Goal: Transaction & Acquisition: Subscribe to service/newsletter

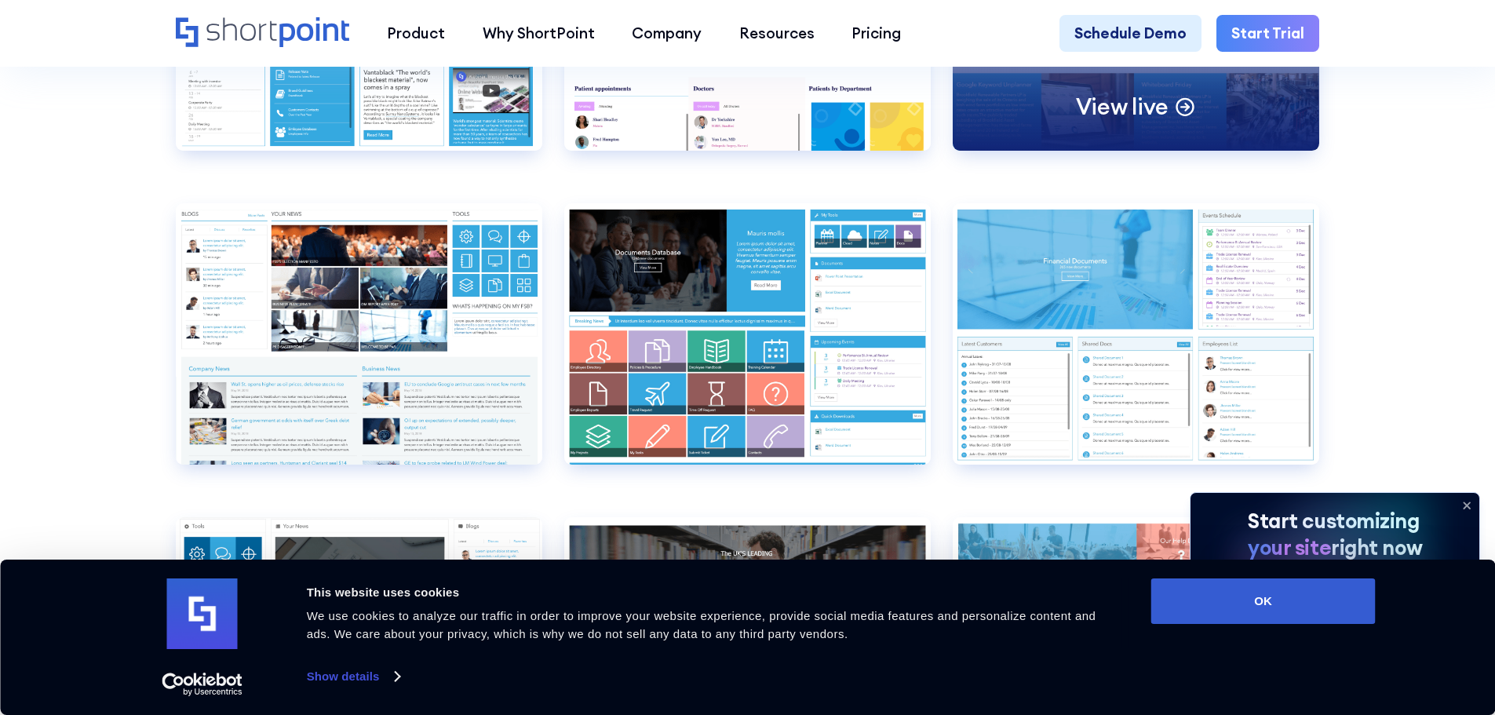
scroll to position [8241, 0]
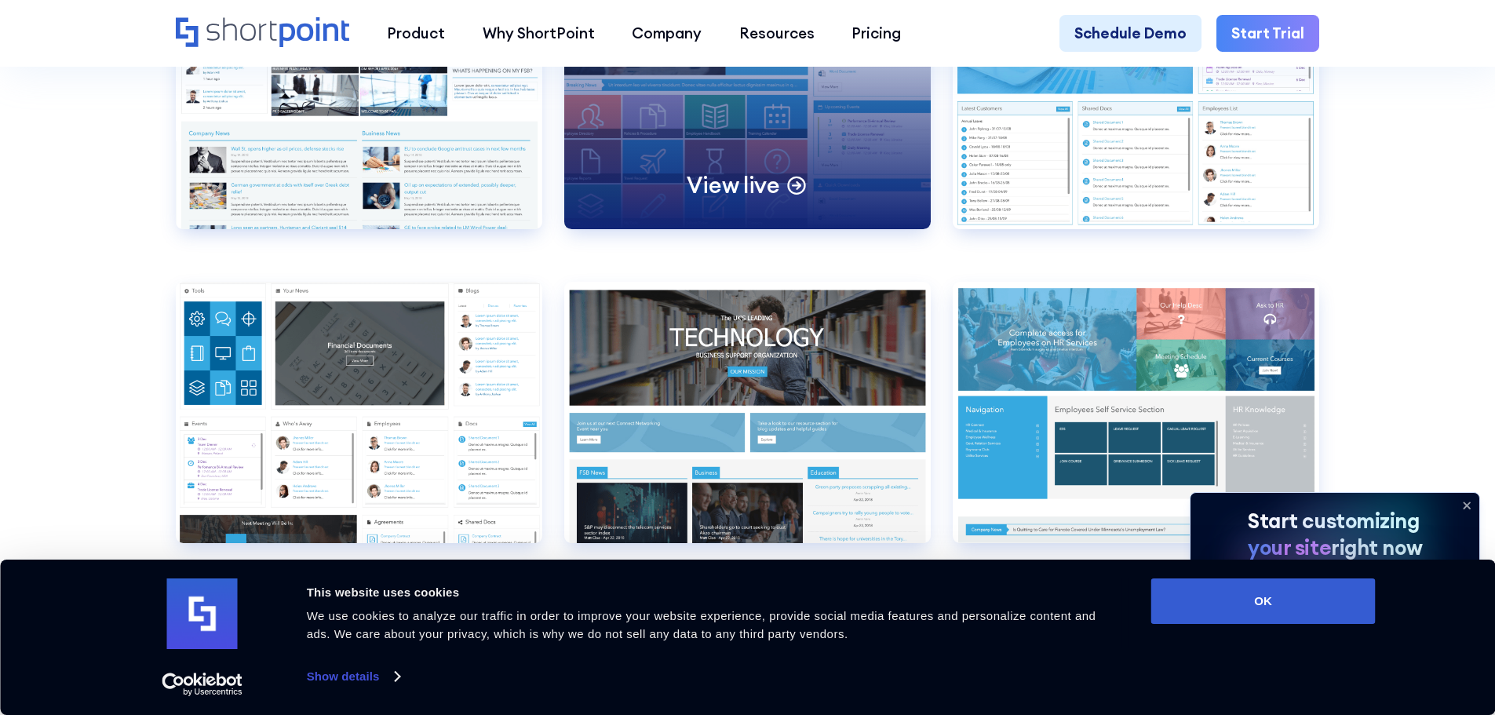
click at [757, 228] on div "View live" at bounding box center [747, 98] width 367 height 261
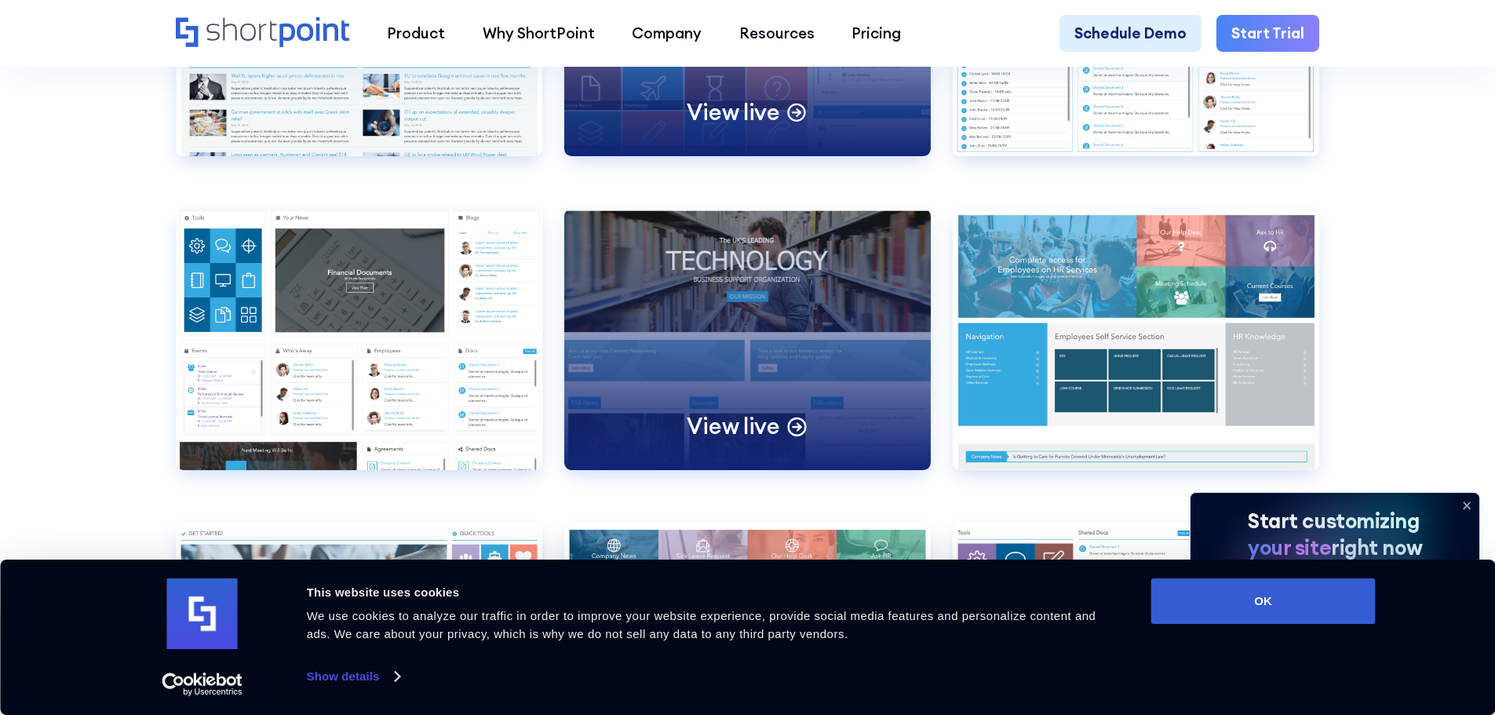
scroll to position [8398, 0]
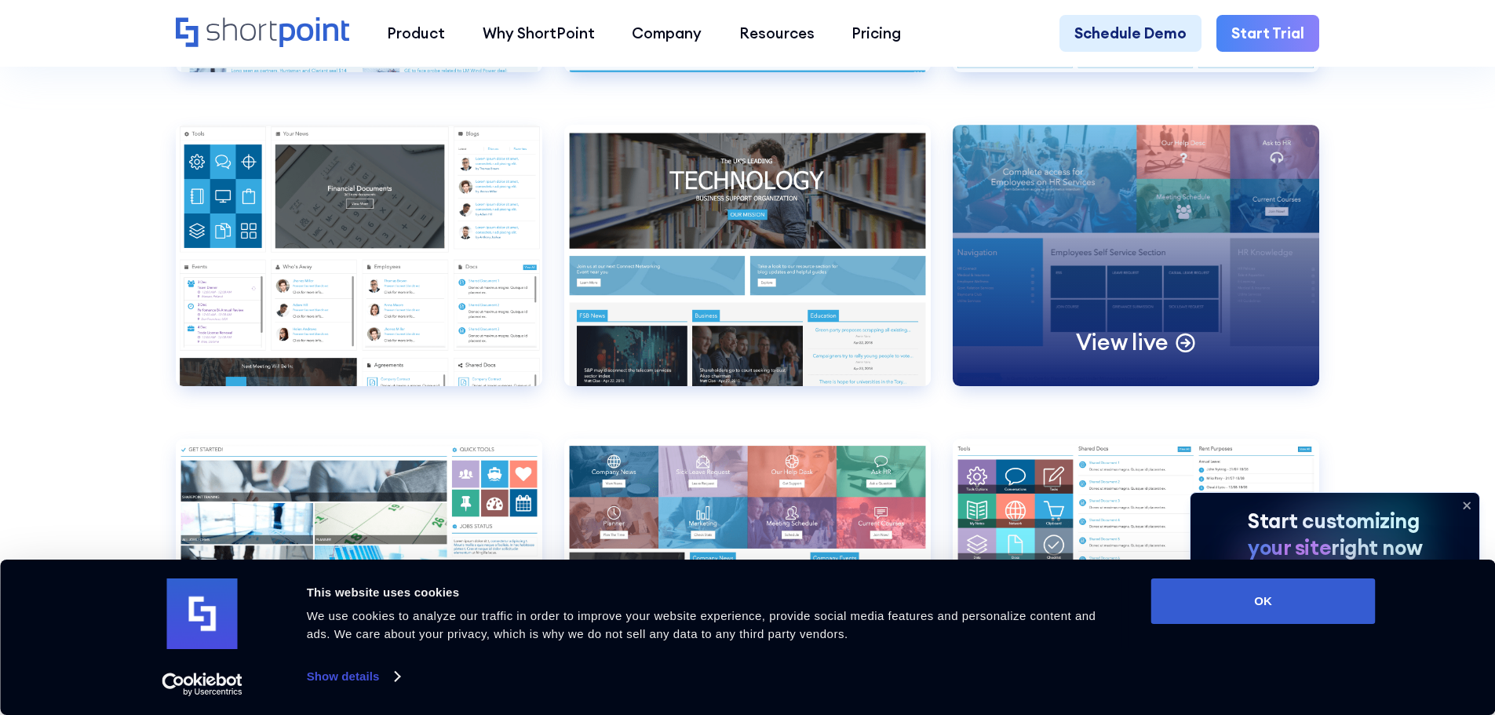
click at [1084, 250] on div "View live" at bounding box center [1136, 255] width 367 height 261
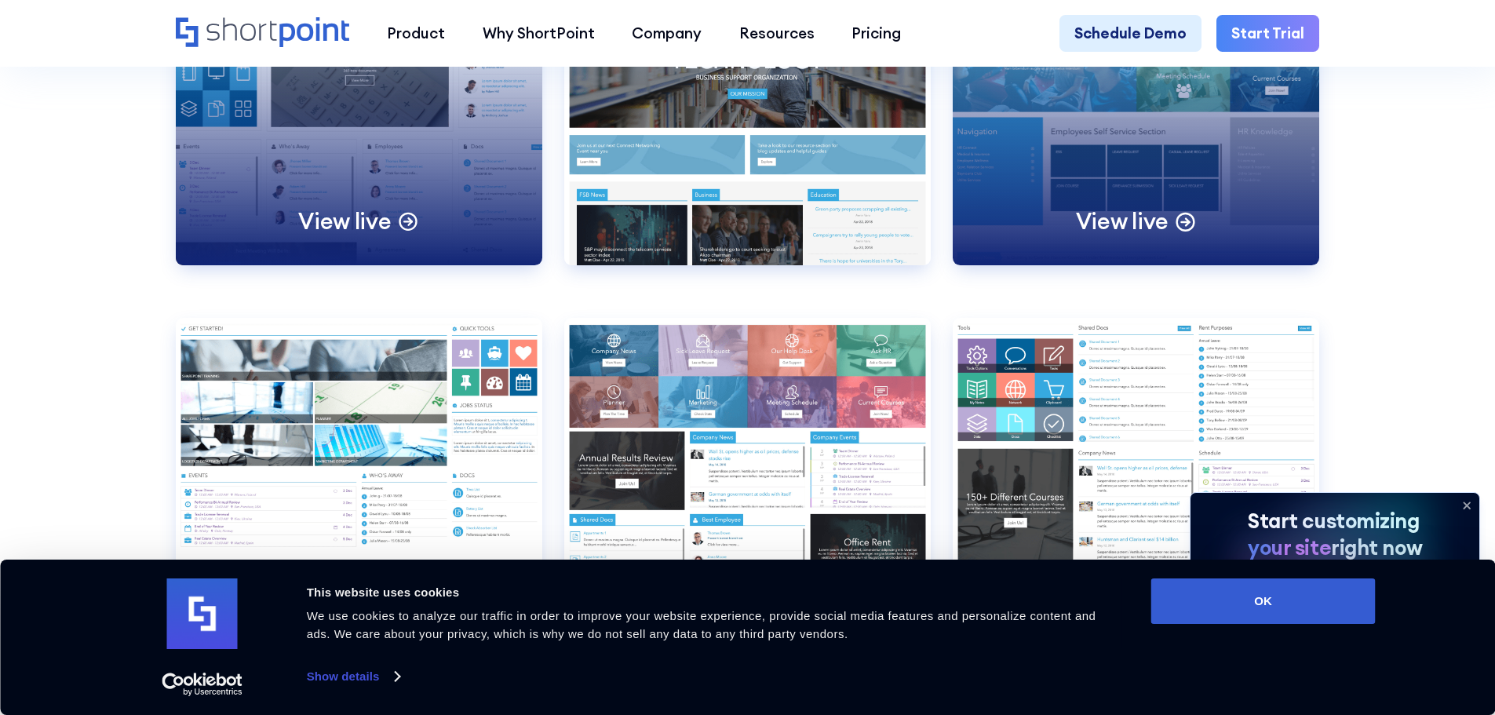
scroll to position [8712, 0]
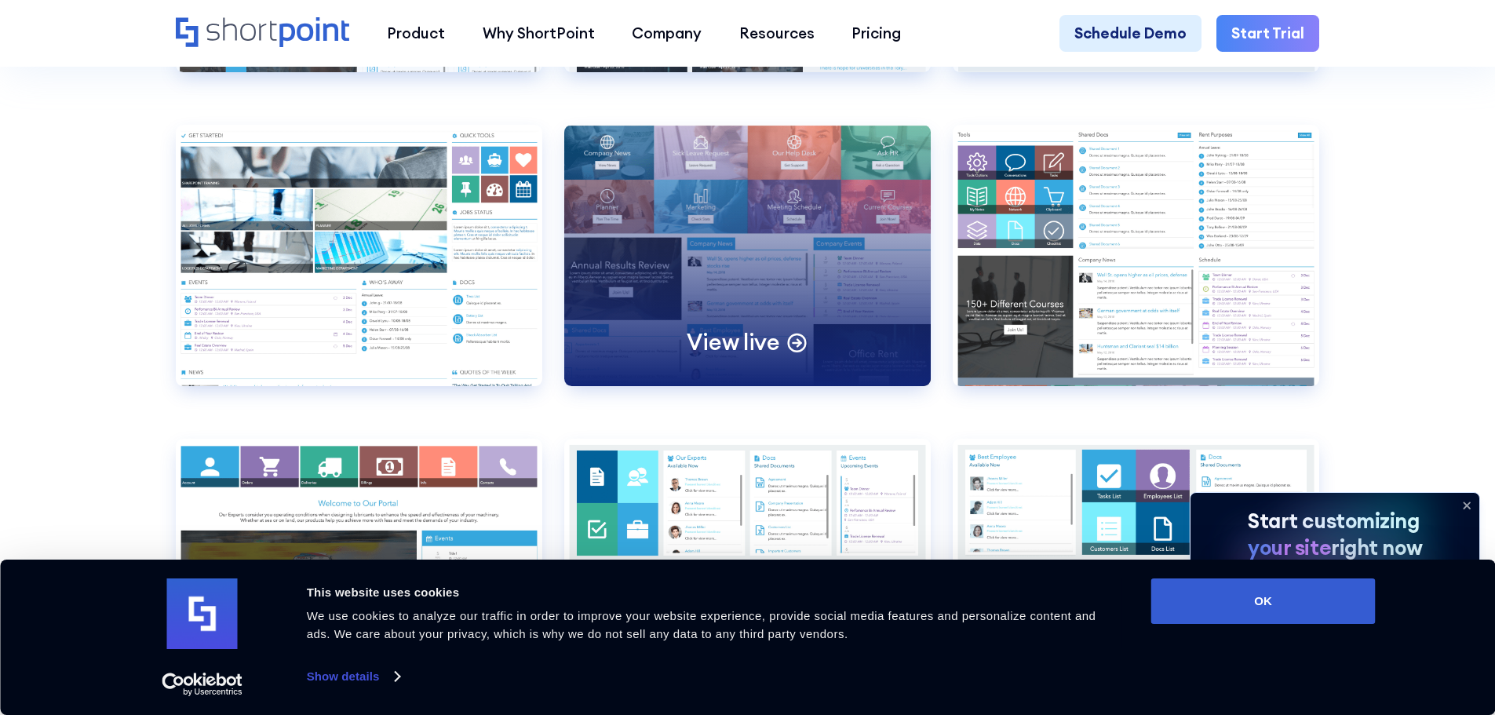
click at [744, 289] on div "View live" at bounding box center [747, 255] width 367 height 261
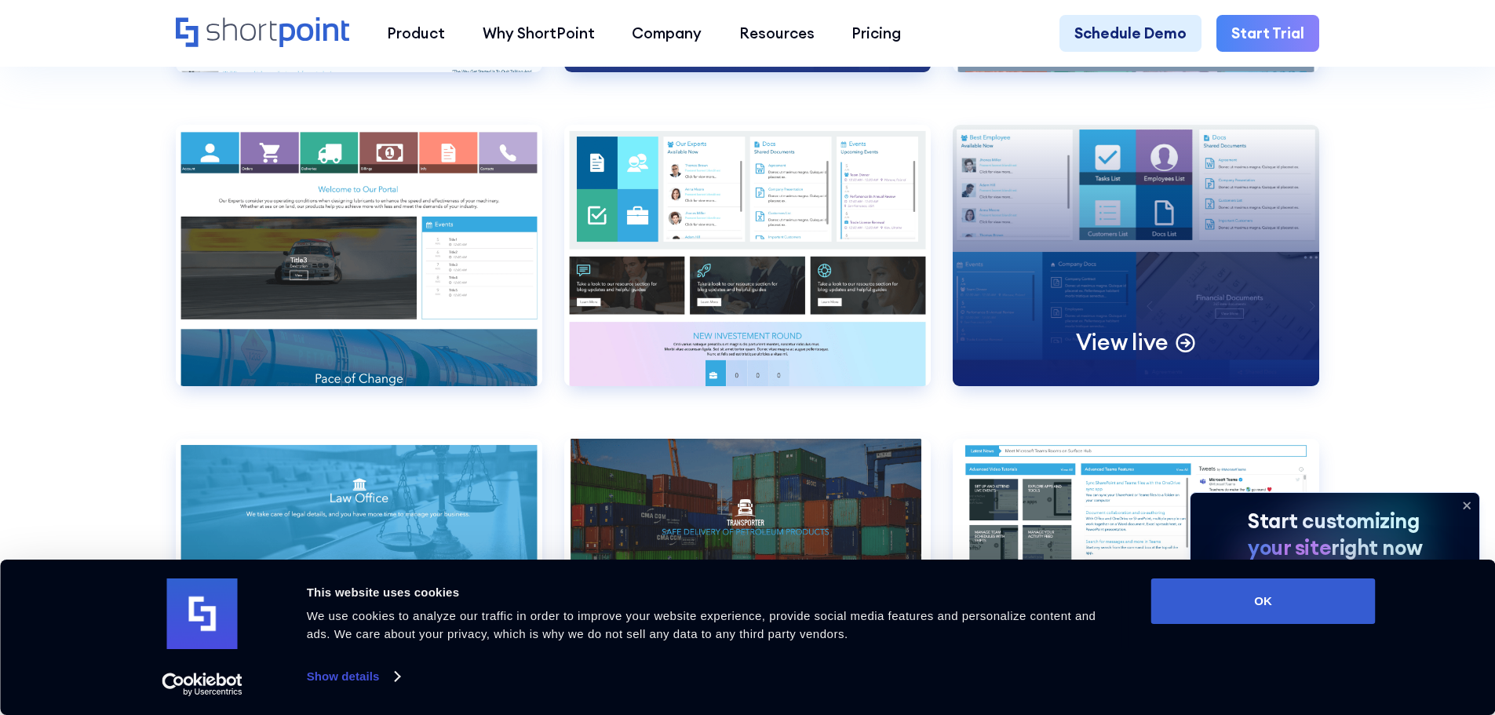
scroll to position [9104, 0]
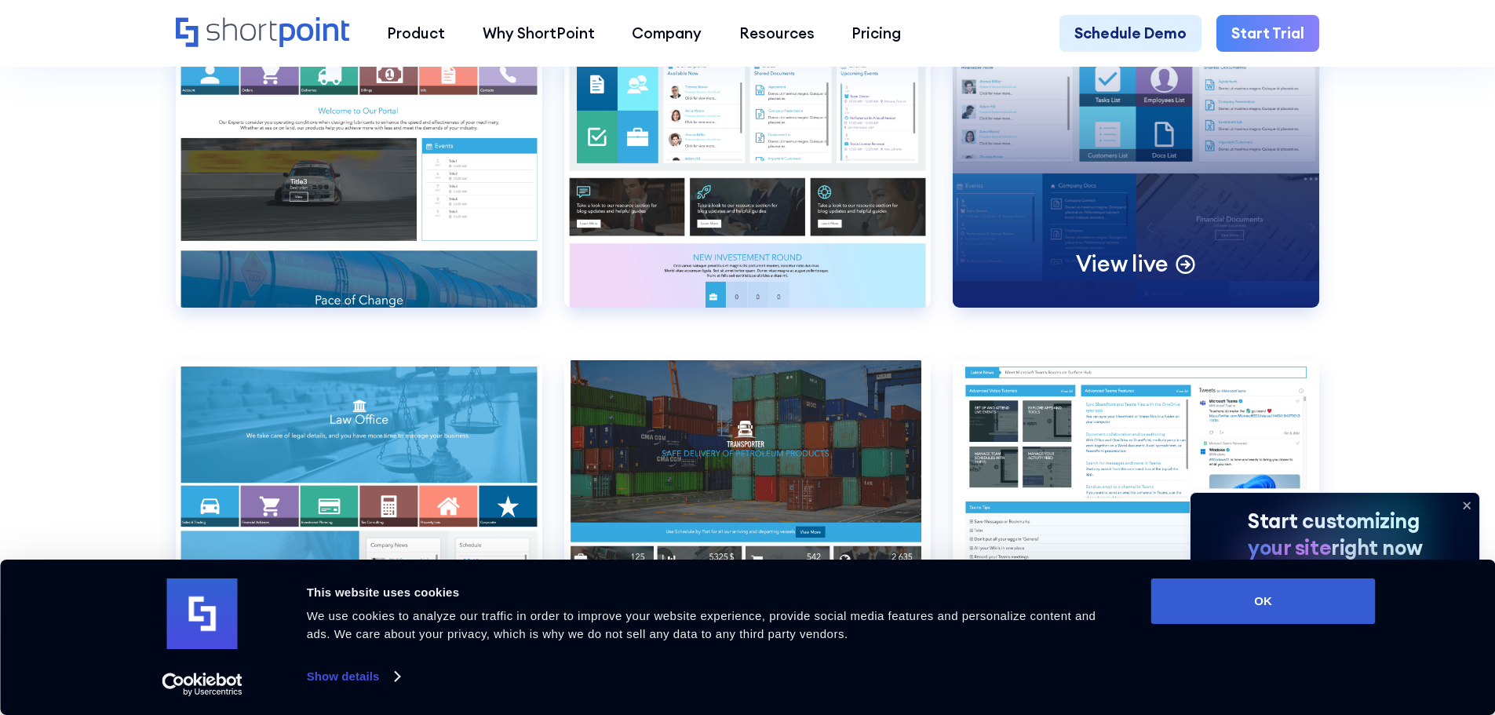
click at [1080, 262] on div "View live" at bounding box center [1136, 176] width 367 height 261
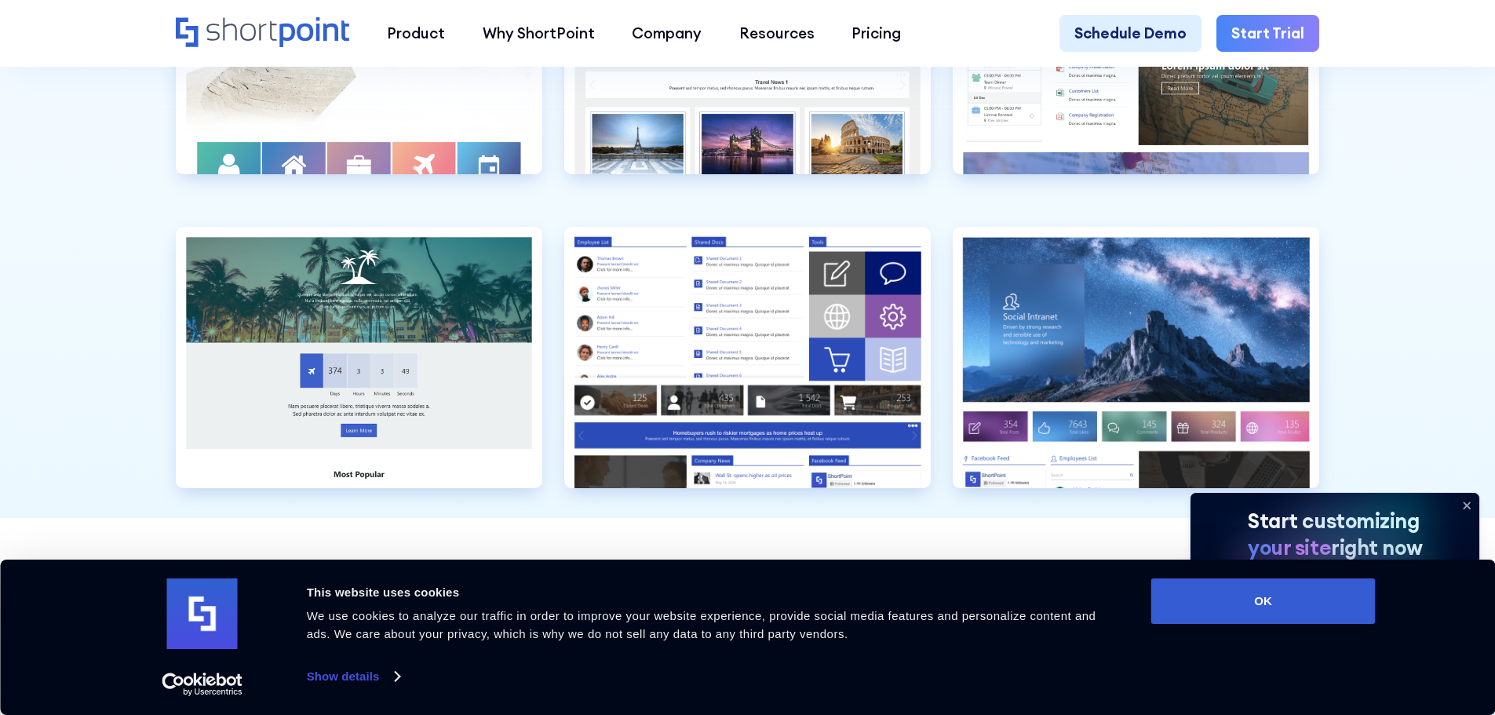
scroll to position [4866, 0]
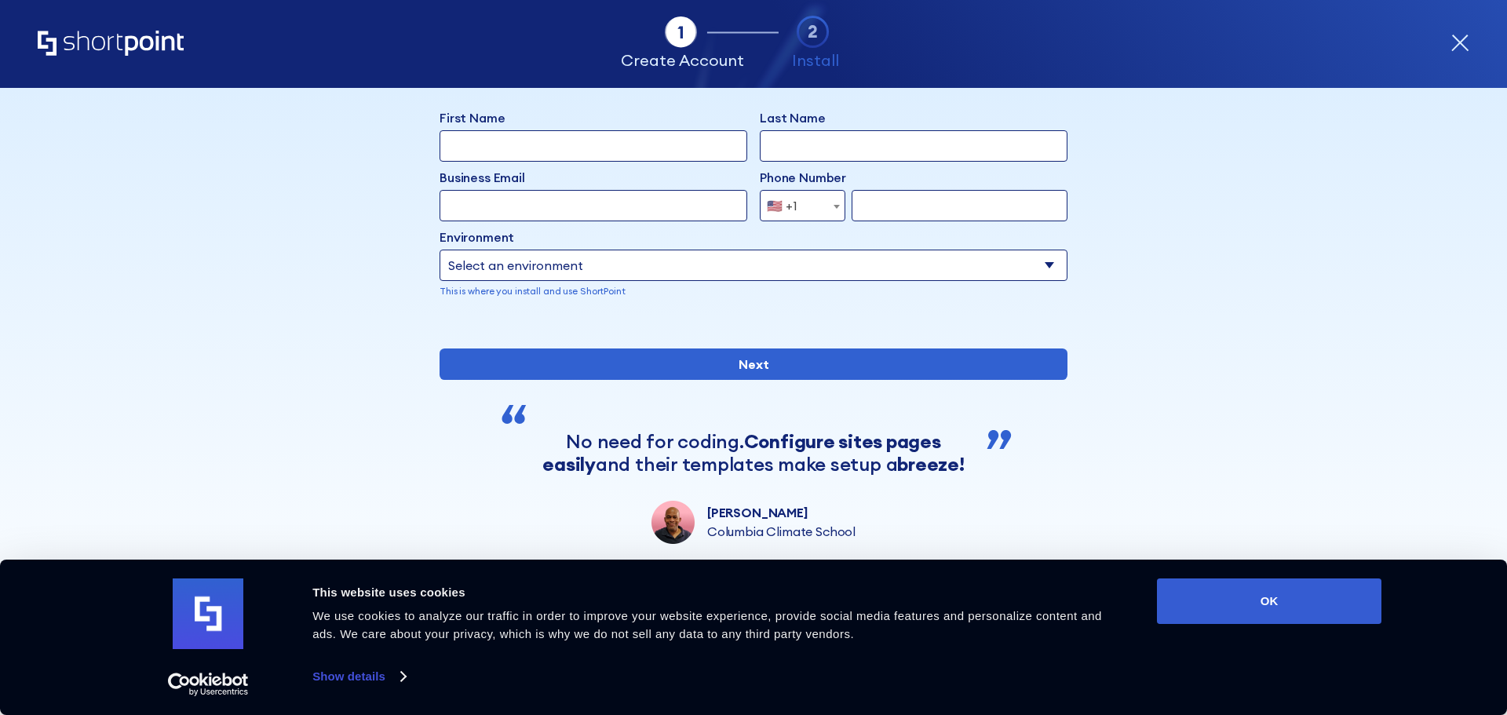
scroll to position [137, 0]
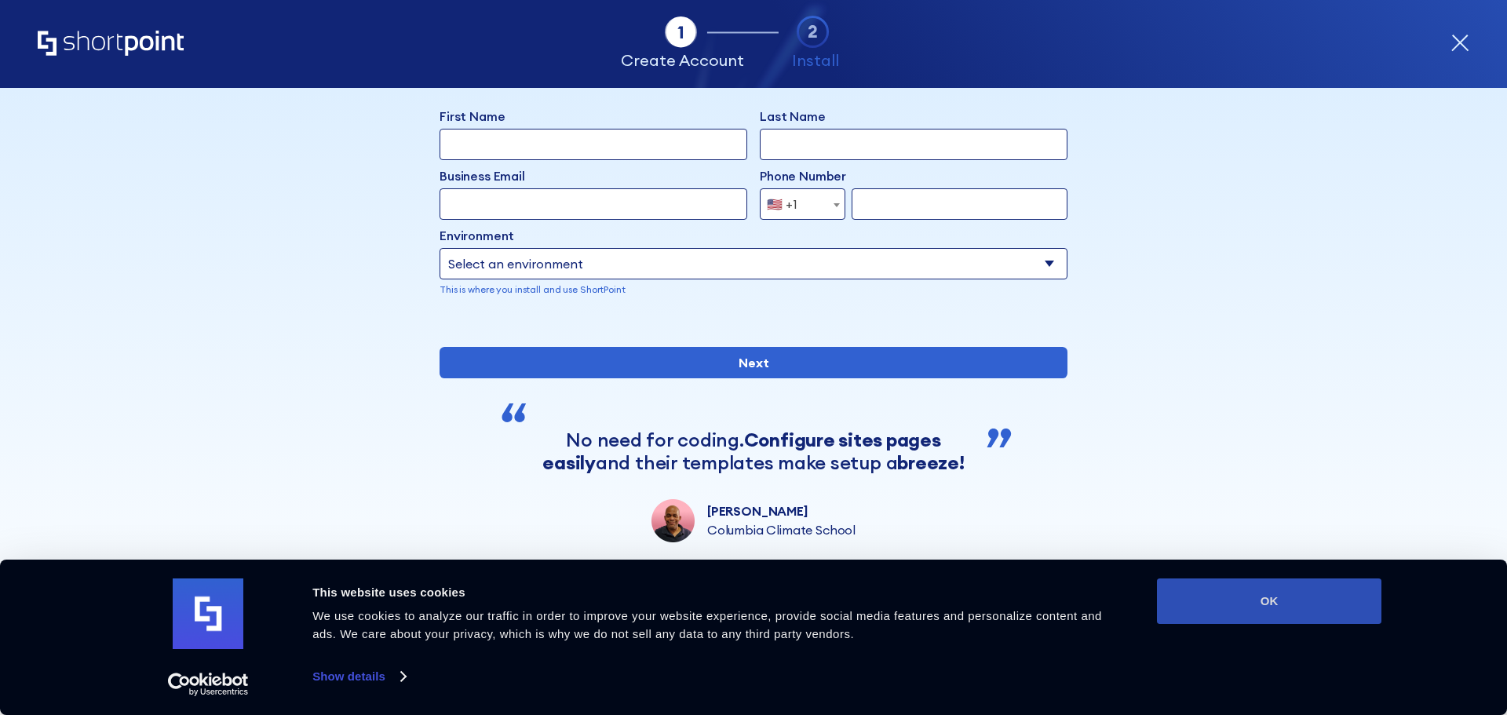
click at [1236, 590] on button "OK" at bounding box center [1269, 601] width 224 height 46
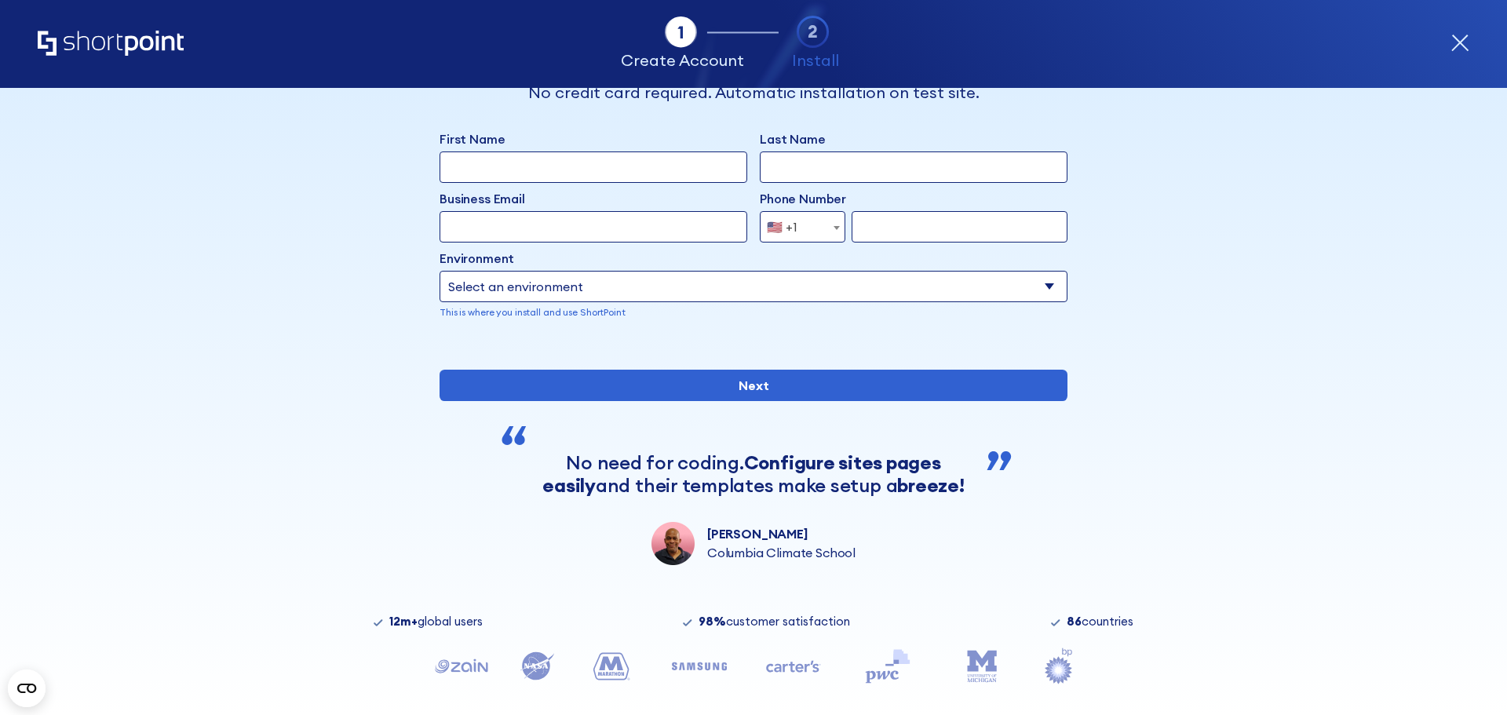
scroll to position [0, 0]
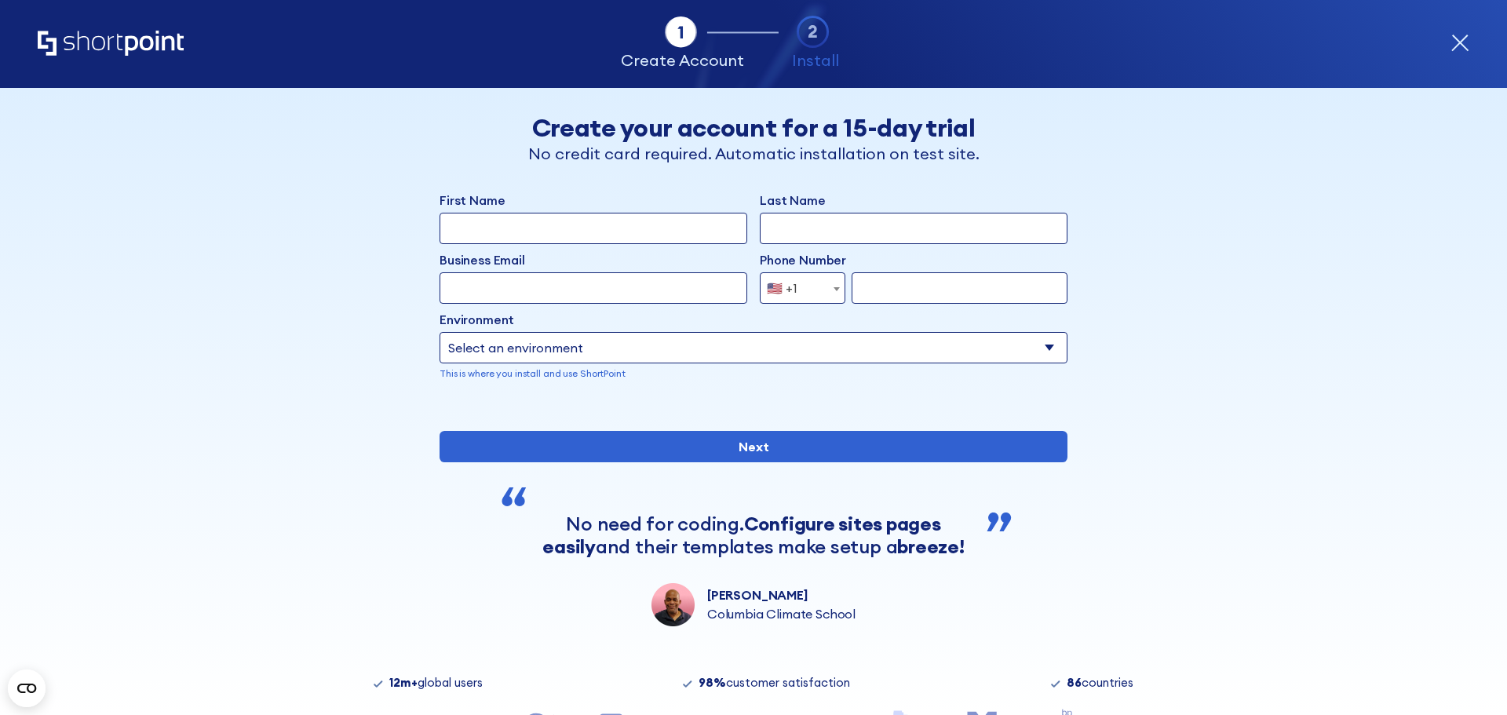
click at [557, 231] on input "First Name" at bounding box center [594, 228] width 308 height 31
type input "Jennifer"
type input "Prestwich"
type input "jennifer.prestwich@alltech.com"
type input "437669888"
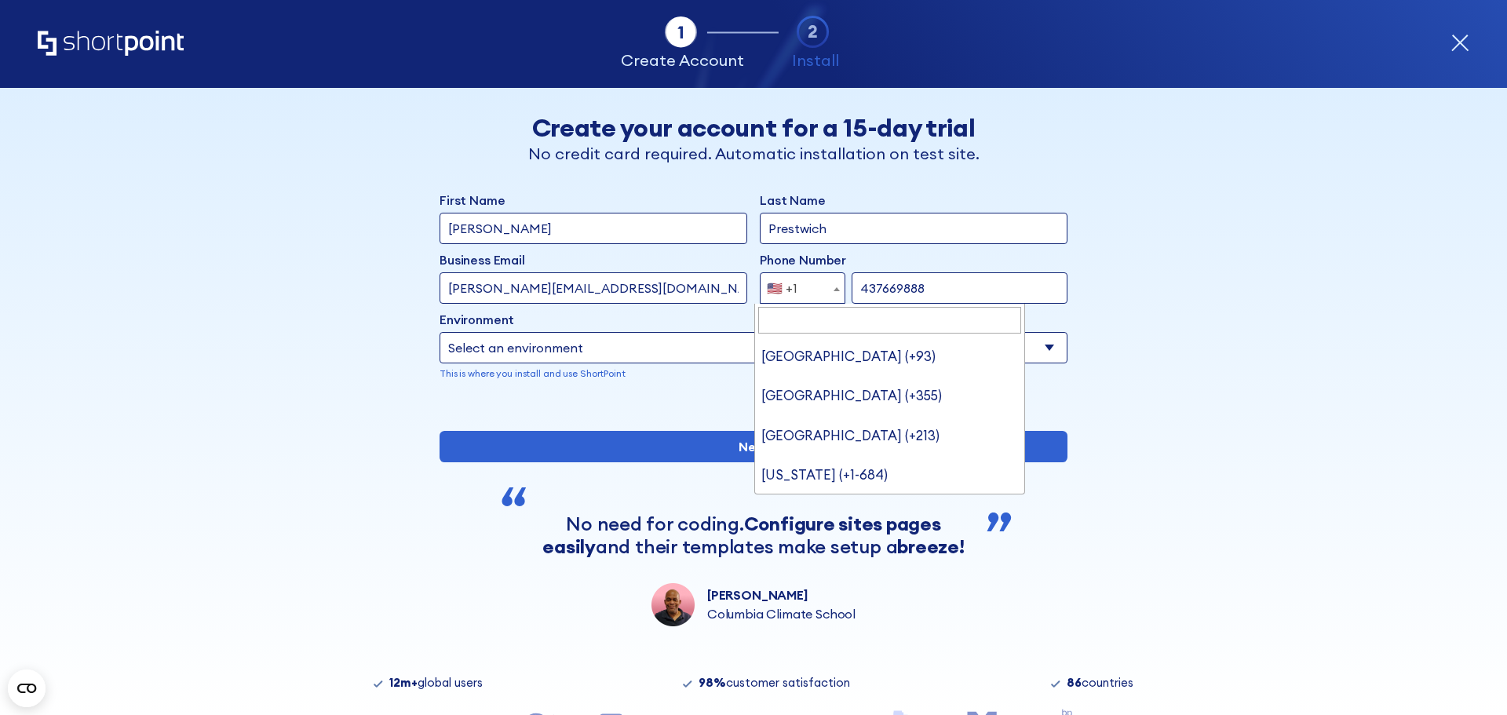
click at [777, 284] on div "🇺🇸 +1" at bounding box center [782, 287] width 31 height 31
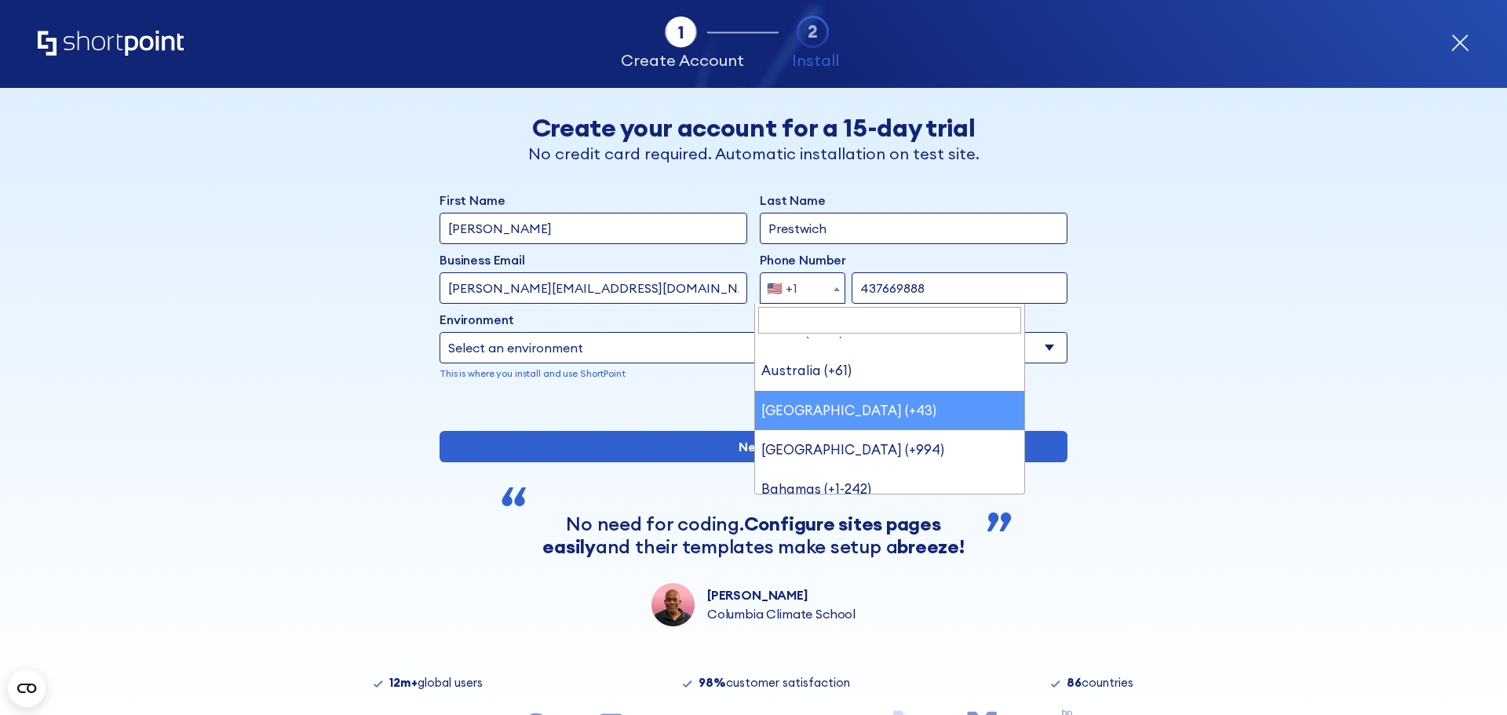
scroll to position [392, 0]
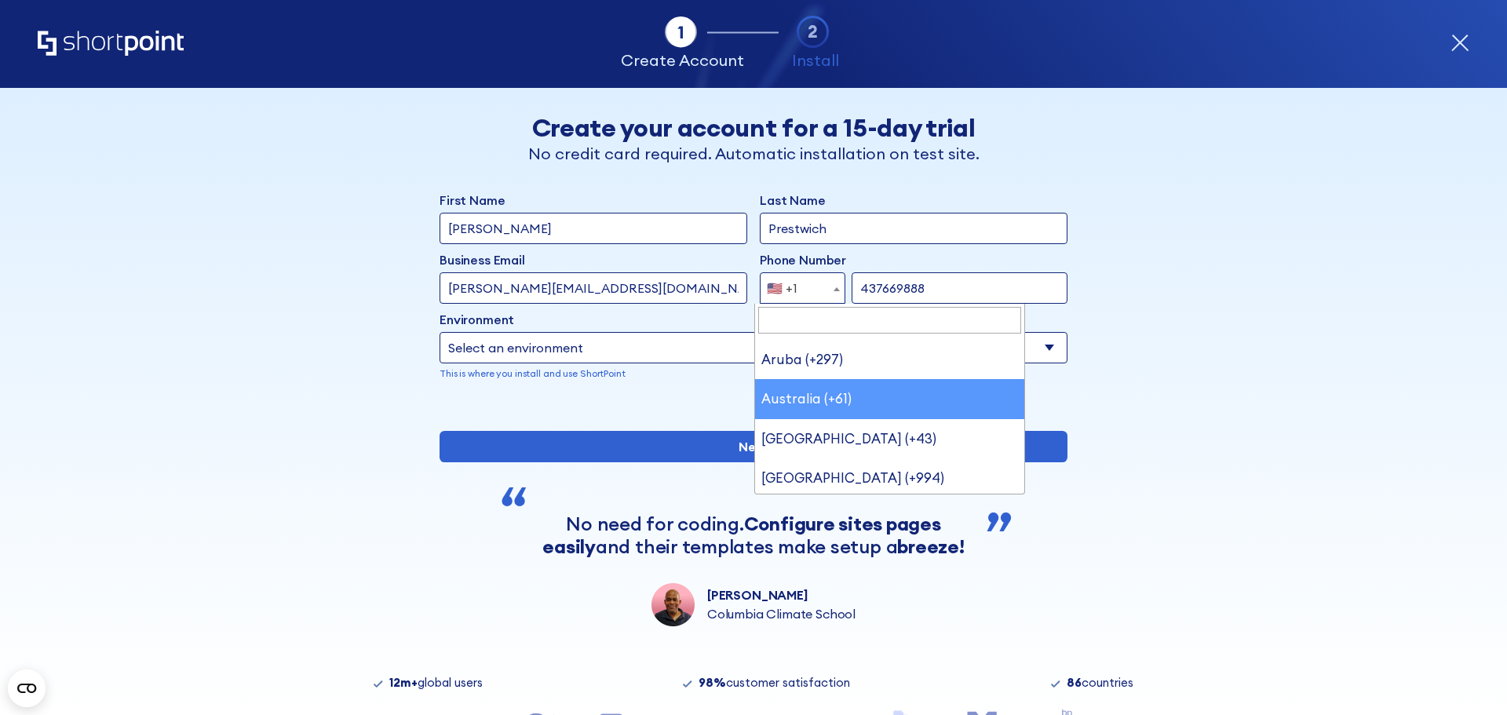
select select "+61"
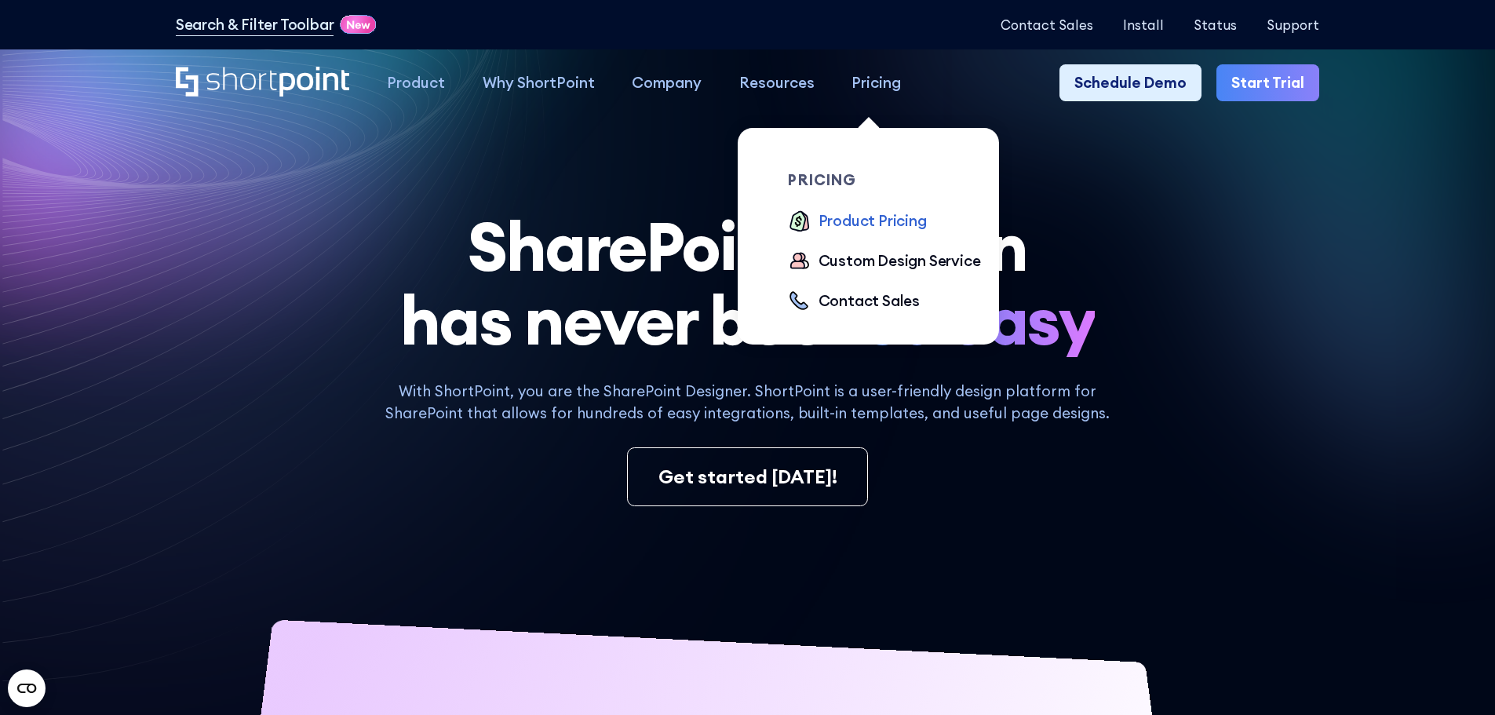
click at [885, 225] on div "Product Pricing" at bounding box center [873, 221] width 108 height 23
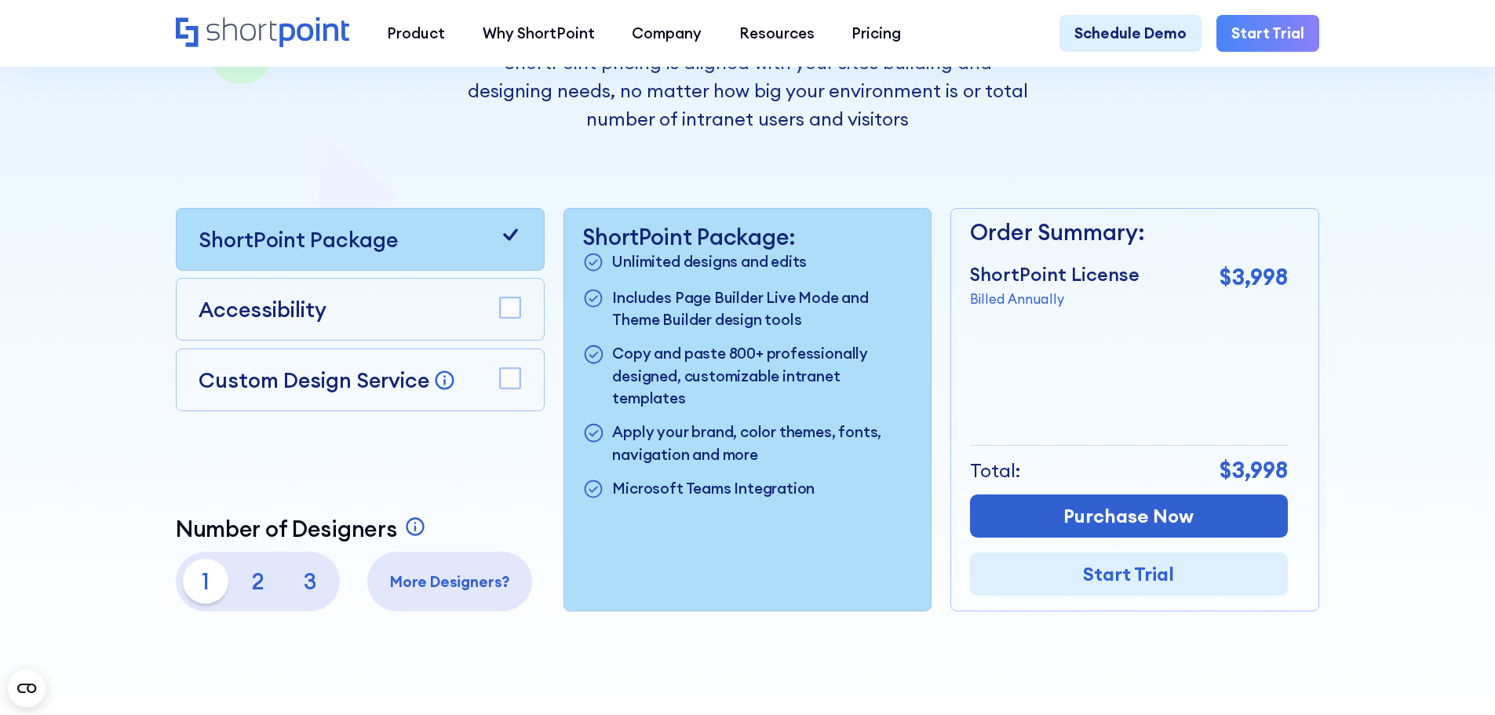
scroll to position [392, 0]
